Goal: Transaction & Acquisition: Book appointment/travel/reservation

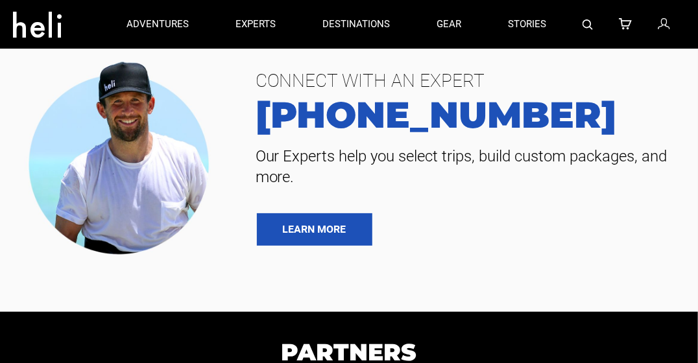
type input "Bike"
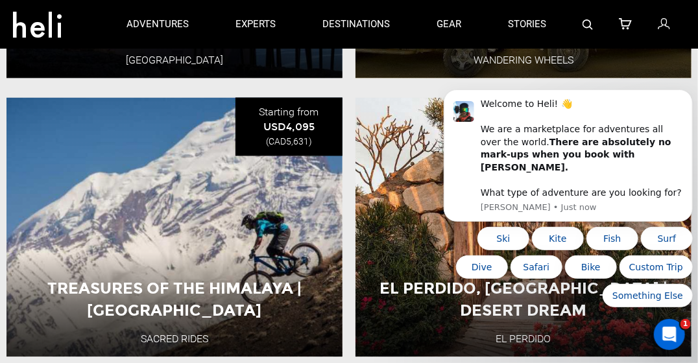
scroll to position [2627, 0]
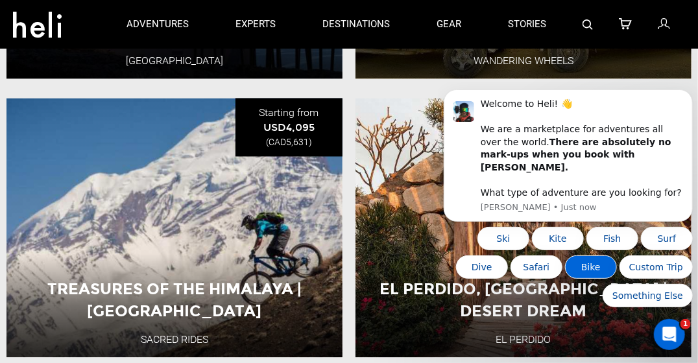
click at [592, 270] on button "Bike" at bounding box center [590, 266] width 52 height 23
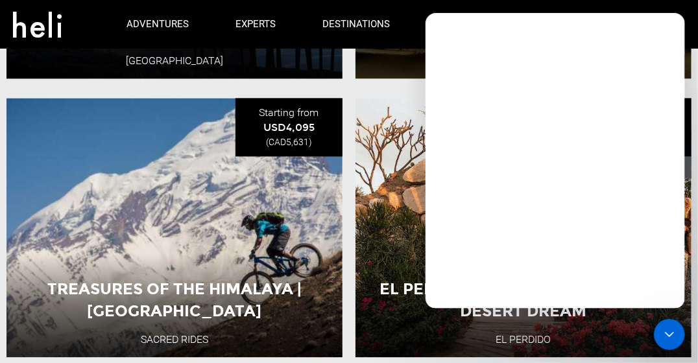
scroll to position [0, 0]
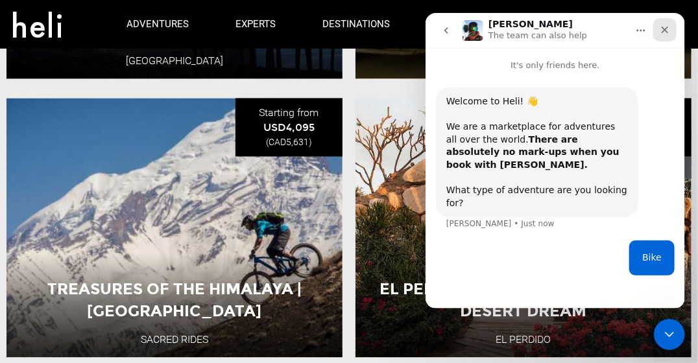
click at [665, 27] on icon "Close" at bounding box center [664, 30] width 7 height 7
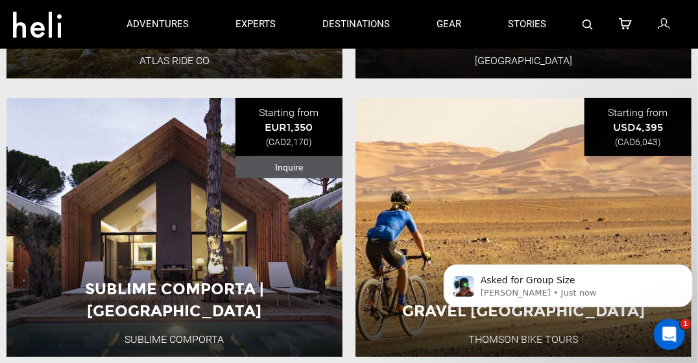
scroll to position [1784, 0]
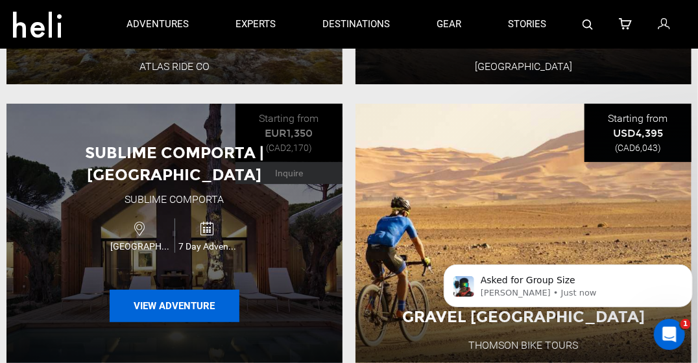
click at [186, 298] on button "View Adventure" at bounding box center [175, 306] width 130 height 32
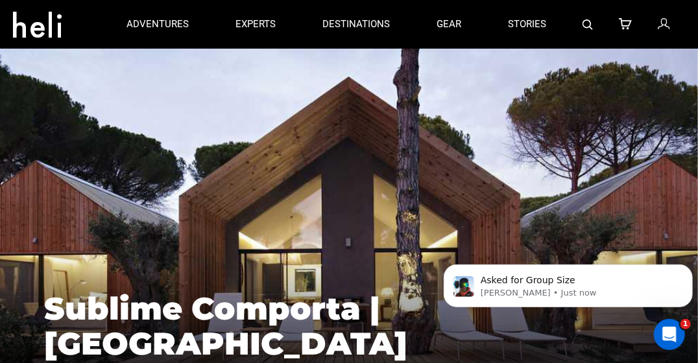
type input "Bike"
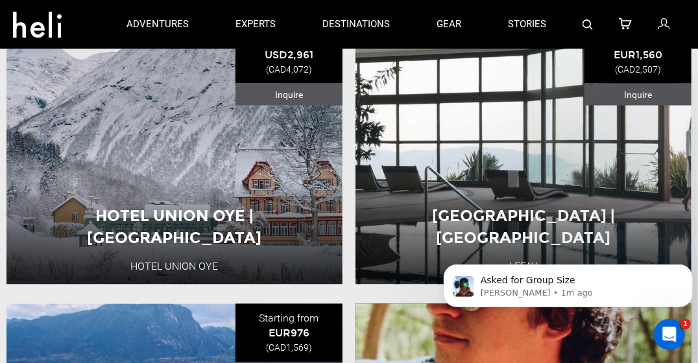
scroll to position [747, 0]
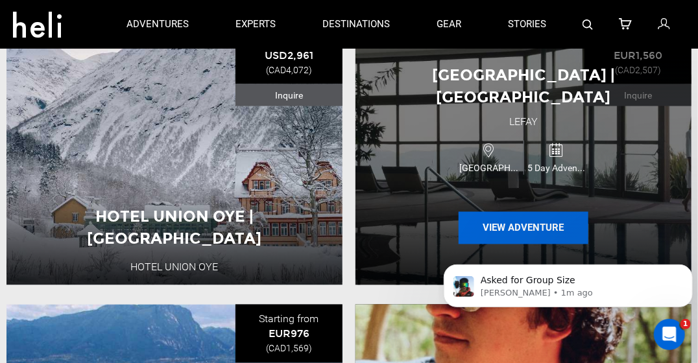
click at [535, 212] on button "View Adventure" at bounding box center [523, 228] width 130 height 32
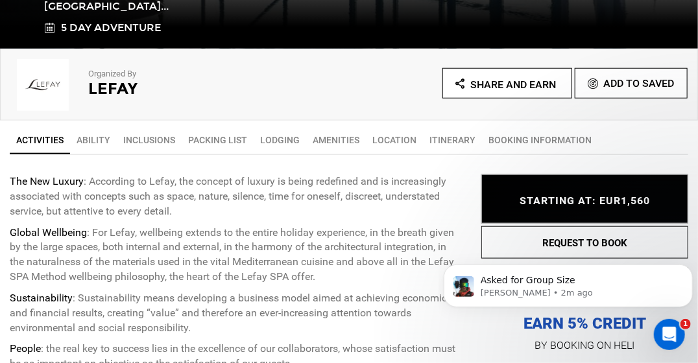
scroll to position [388, 0]
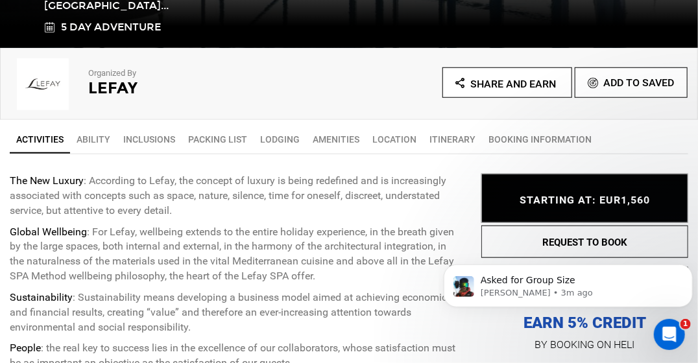
click at [449, 133] on link "Itinerary" at bounding box center [452, 139] width 59 height 26
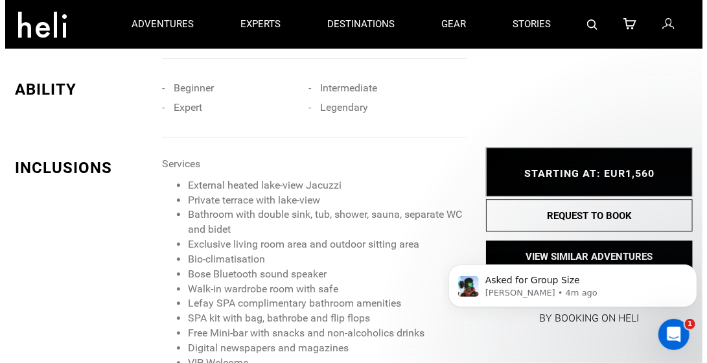
scroll to position [1061, 0]
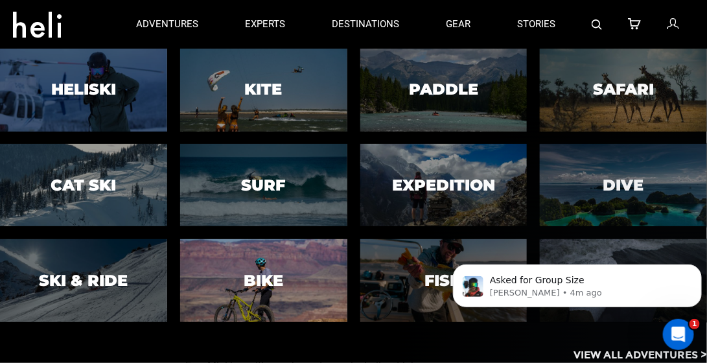
click at [244, 275] on h3 "Bike" at bounding box center [264, 280] width 40 height 17
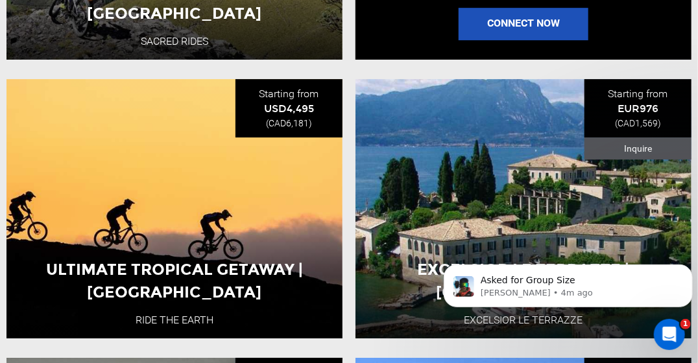
scroll to position [1496, 0]
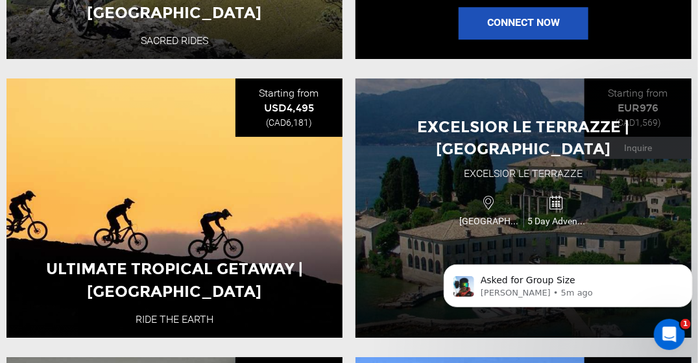
click at [558, 195] on icon at bounding box center [556, 203] width 14 height 20
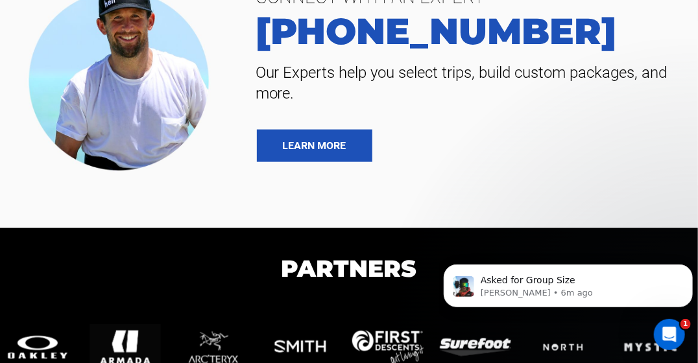
scroll to position [5796, 0]
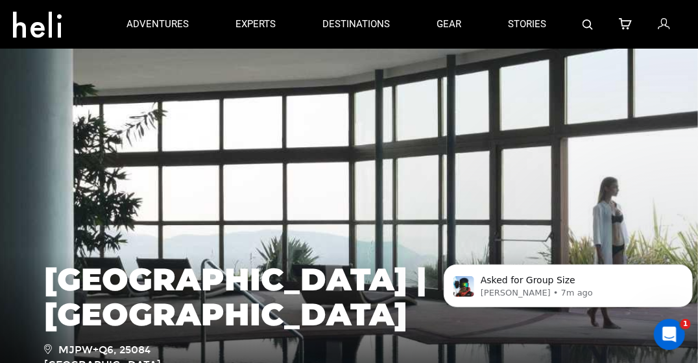
type input "Bike"
